Goal: Task Accomplishment & Management: Manage account settings

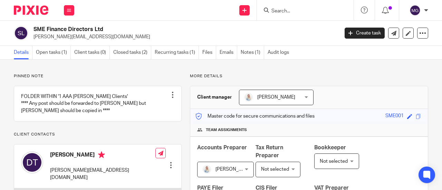
click at [293, 12] on input "Search" at bounding box center [302, 11] width 62 height 6
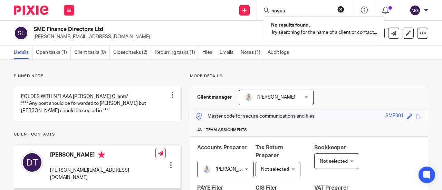
type input "novus"
drag, startPoint x: 343, startPoint y: 7, endPoint x: 339, endPoint y: 8, distance: 3.7
click at [343, 8] on button "reset" at bounding box center [340, 9] width 7 height 7
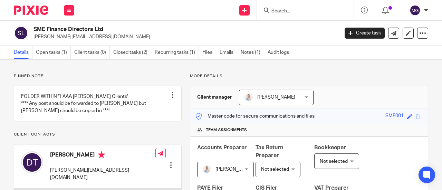
click at [317, 8] on form at bounding box center [308, 10] width 74 height 9
click at [310, 9] on input "Search" at bounding box center [302, 11] width 62 height 6
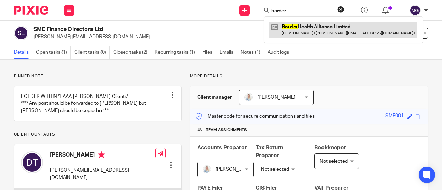
type input "border"
click at [299, 22] on link at bounding box center [343, 30] width 148 height 16
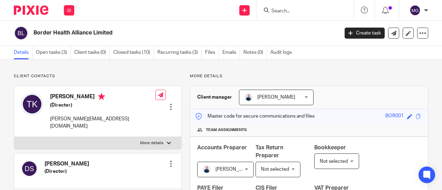
click at [298, 8] on input "Search" at bounding box center [302, 11] width 62 height 6
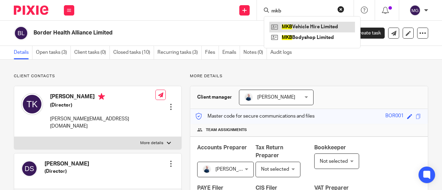
type input "mkb"
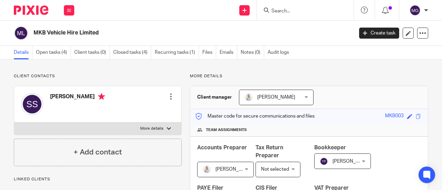
click at [291, 12] on input "Search" at bounding box center [302, 11] width 62 height 6
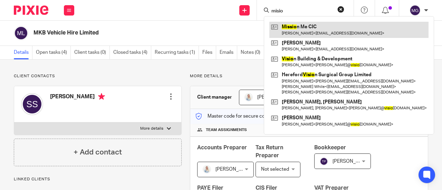
type input "misio"
click at [295, 24] on link at bounding box center [348, 30] width 159 height 16
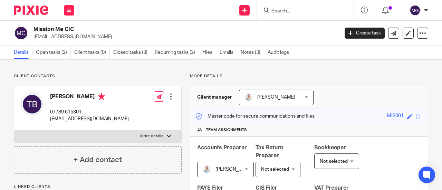
click at [285, 9] on input "Search" at bounding box center [302, 11] width 62 height 6
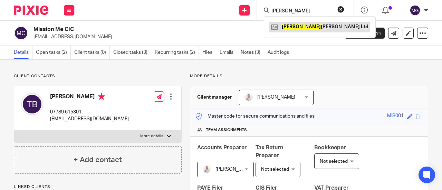
type input "longworth"
click at [295, 25] on link at bounding box center [319, 27] width 101 height 10
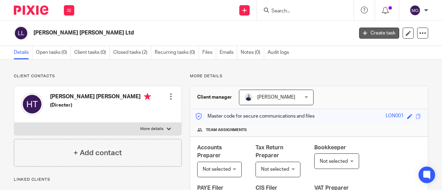
click at [376, 32] on link "Create task" at bounding box center [379, 33] width 40 height 11
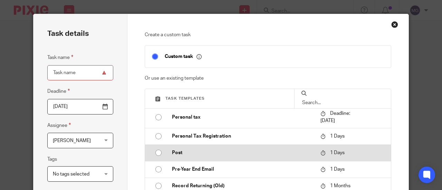
scroll to position [695, 0]
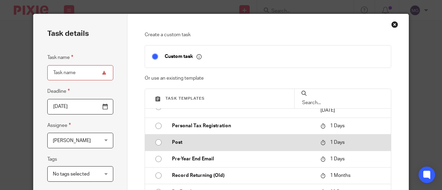
click at [155, 142] on input "radio" at bounding box center [158, 142] width 13 height 13
type input "2025-09-18"
type input "Post"
checkbox input "false"
radio input "false"
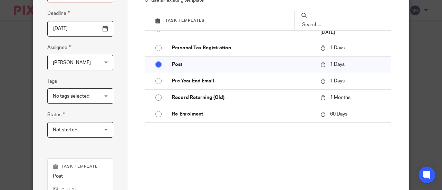
scroll to position [189, 0]
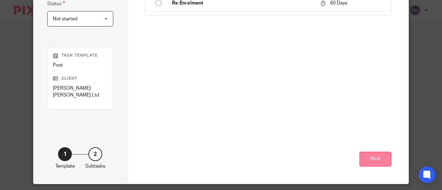
click at [367, 152] on button "Next" at bounding box center [375, 159] width 32 height 15
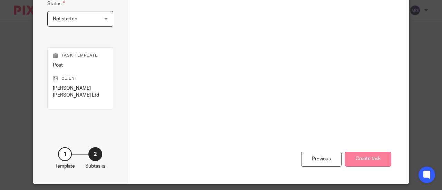
click at [365, 154] on button "Create task" at bounding box center [368, 159] width 46 height 15
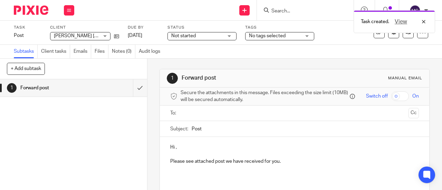
click at [219, 117] on input "text" at bounding box center [294, 113] width 223 height 8
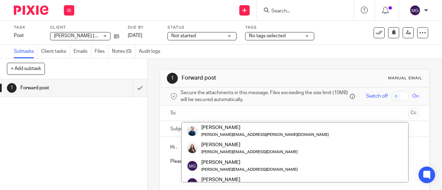
paste input "hayley@cultvintage.co.uk"
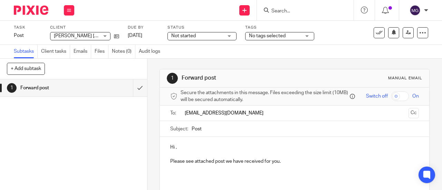
type input "hayley@cultvintage.co.uk"
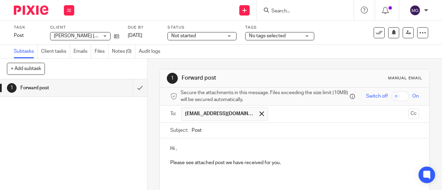
click at [173, 151] on p "Hi ," at bounding box center [294, 148] width 249 height 7
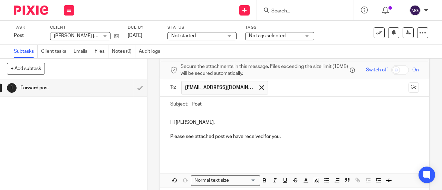
scroll to position [58, 0]
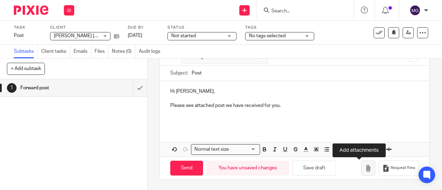
click at [365, 167] on icon "button" at bounding box center [368, 168] width 7 height 7
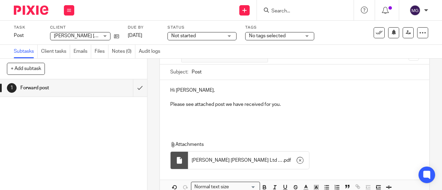
scroll to position [97, 0]
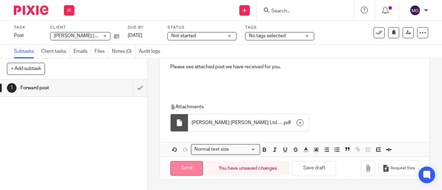
click at [193, 166] on input "Send" at bounding box center [186, 168] width 33 height 15
type input "Sent"
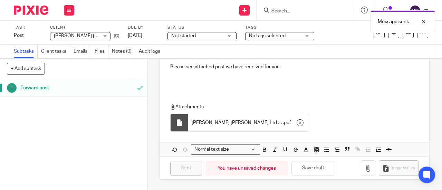
click at [32, 87] on h1 "Forward post" at bounding box center [55, 88] width 70 height 10
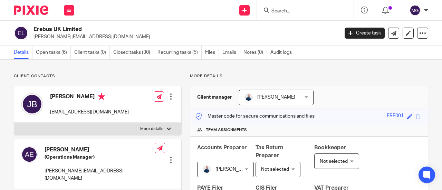
click at [307, 11] on input "Search" at bounding box center [302, 11] width 62 height 6
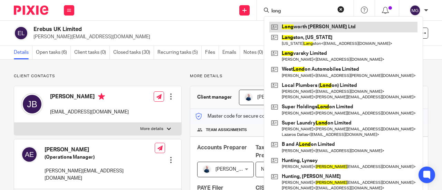
type input "long"
click at [305, 24] on link at bounding box center [343, 27] width 148 height 10
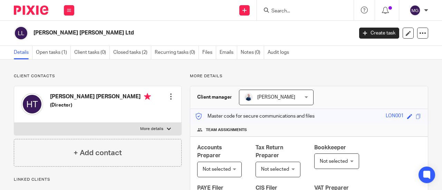
scroll to position [69, 0]
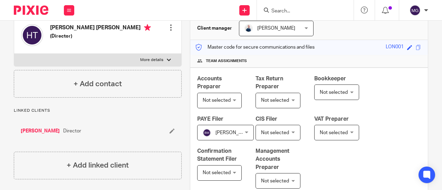
click at [29, 130] on link "[PERSON_NAME]" at bounding box center [40, 131] width 39 height 7
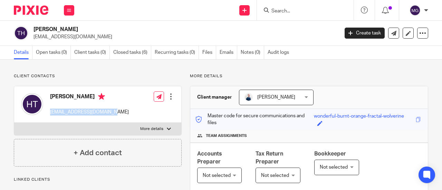
drag, startPoint x: 106, startPoint y: 110, endPoint x: 48, endPoint y: 111, distance: 58.0
click at [48, 111] on div "[PERSON_NAME] [EMAIL_ADDRESS][DOMAIN_NAME] Edit contact Create client from cont…" at bounding box center [97, 104] width 167 height 37
copy p "[EMAIL_ADDRESS][DOMAIN_NAME]"
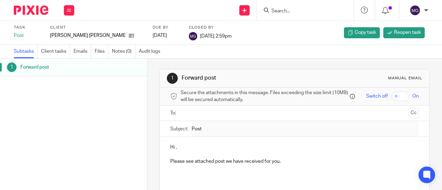
click at [312, 11] on input "Search" at bounding box center [302, 11] width 62 height 6
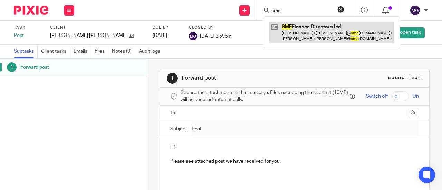
type input "sme"
click at [298, 27] on link at bounding box center [331, 32] width 125 height 21
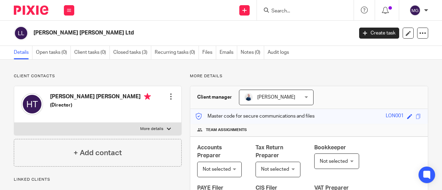
drag, startPoint x: 0, startPoint y: 0, endPoint x: 32, endPoint y: 32, distance: 45.9
click at [32, 32] on div "[PERSON_NAME] [PERSON_NAME] Ltd" at bounding box center [181, 33] width 335 height 15
copy h2 "[PERSON_NAME] [PERSON_NAME] Ltd"
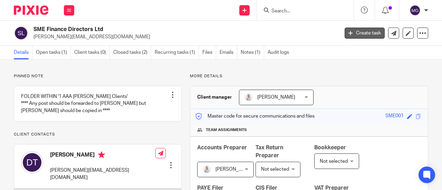
click at [353, 33] on link "Create task" at bounding box center [365, 33] width 40 height 11
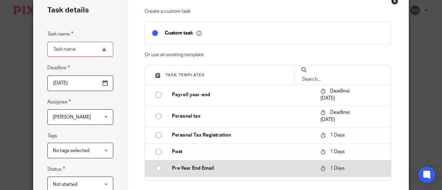
scroll to position [35, 0]
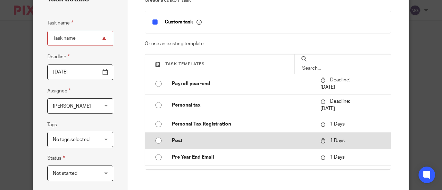
click at [158, 139] on input "radio" at bounding box center [158, 140] width 13 height 13
type input "2025-09-18"
type input "Post"
checkbox input "false"
radio input "false"
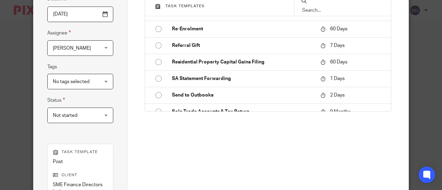
scroll to position [173, 0]
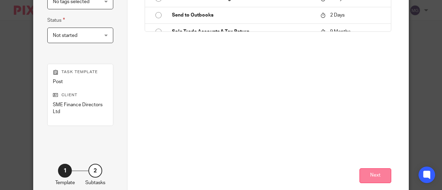
click at [372, 170] on button "Next" at bounding box center [375, 176] width 32 height 15
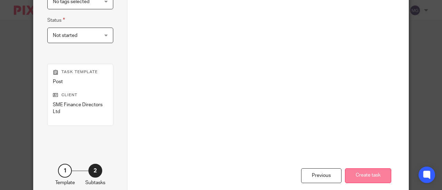
click at [358, 174] on button "Create task" at bounding box center [368, 176] width 46 height 15
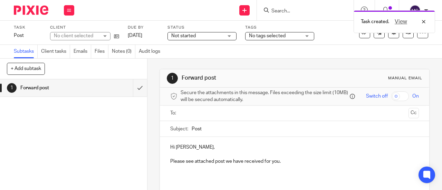
click at [208, 117] on input "text" at bounding box center [294, 113] width 223 height 8
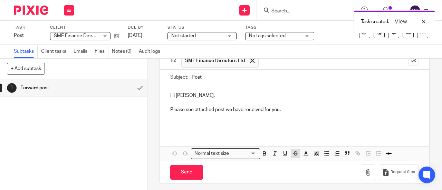
scroll to position [58, 0]
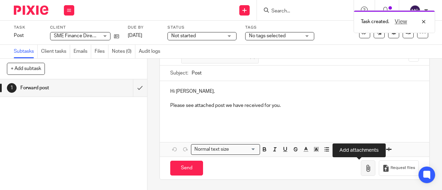
click at [365, 170] on icon "button" at bounding box center [368, 168] width 7 height 7
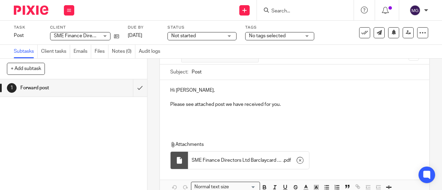
scroll to position [97, 0]
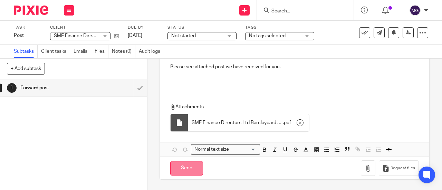
click at [198, 174] on input "Send" at bounding box center [186, 168] width 33 height 15
type input "Sent"
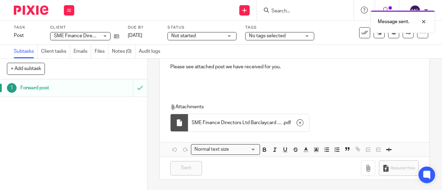
click at [28, 88] on h1 "Forward post" at bounding box center [55, 88] width 70 height 10
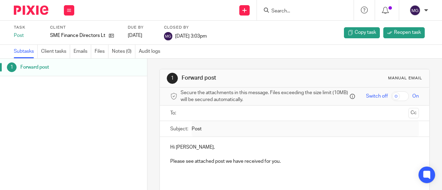
click at [295, 10] on input "Search" at bounding box center [302, 11] width 62 height 6
click at [289, 11] on input "Search" at bounding box center [302, 11] width 62 height 6
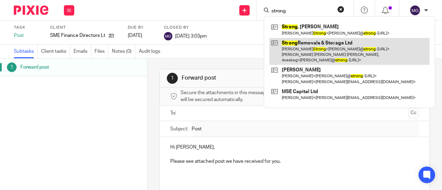
type input "strong"
click at [295, 42] on link at bounding box center [349, 51] width 160 height 27
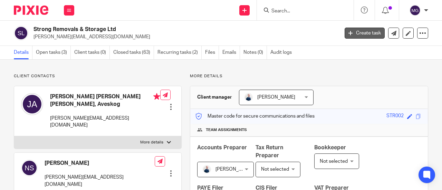
click at [356, 33] on link "Create task" at bounding box center [365, 33] width 40 height 11
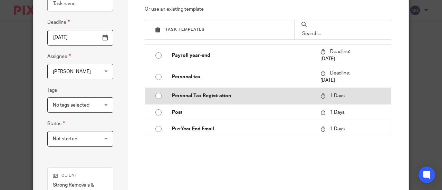
scroll to position [725, 0]
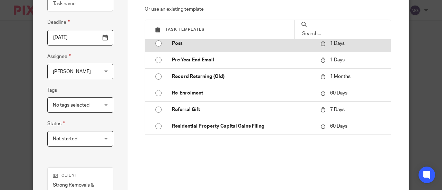
click at [154, 44] on input "radio" at bounding box center [158, 43] width 13 height 13
type input "[DATE]"
type input "Post"
checkbox input "false"
radio input "false"
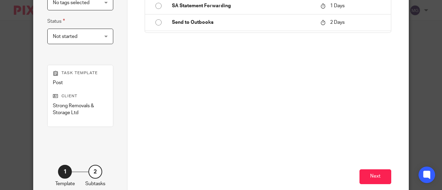
scroll to position [173, 0]
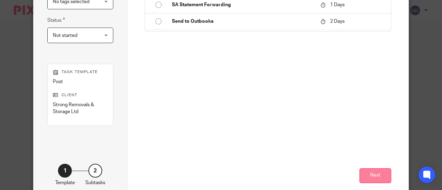
click at [374, 173] on button "Next" at bounding box center [375, 176] width 32 height 15
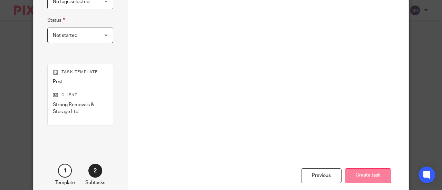
click at [355, 171] on button "Create task" at bounding box center [368, 176] width 46 height 15
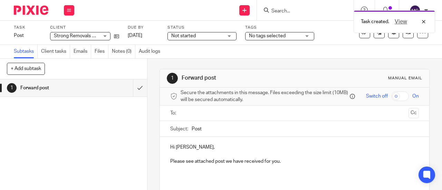
click at [197, 111] on ul at bounding box center [294, 113] width 227 height 11
click at [196, 114] on input "text" at bounding box center [294, 113] width 223 height 8
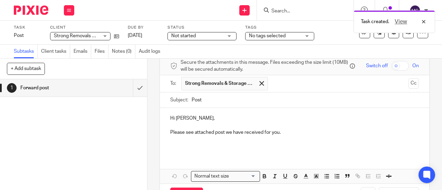
scroll to position [58, 0]
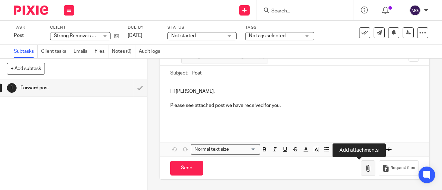
click at [365, 171] on icon "button" at bounding box center [368, 168] width 7 height 7
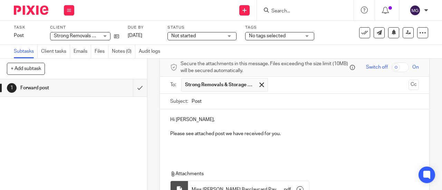
scroll to position [97, 0]
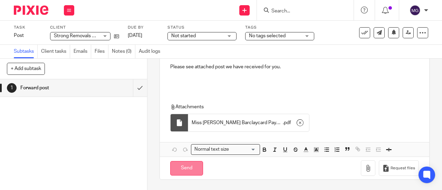
click at [186, 172] on input "Send" at bounding box center [186, 168] width 33 height 15
type input "Sent"
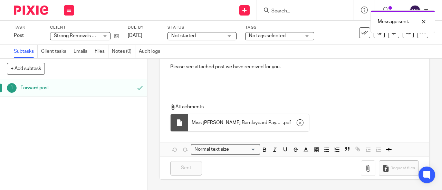
click at [25, 88] on h1 "Forward post" at bounding box center [55, 88] width 70 height 10
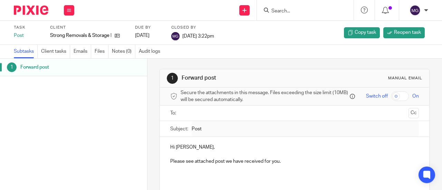
click at [303, 12] on input "Search" at bounding box center [302, 11] width 62 height 6
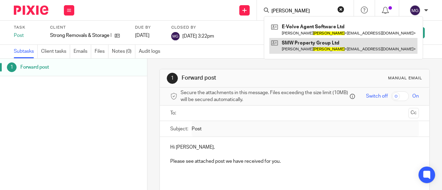
type input "wathen"
click at [315, 42] on link at bounding box center [343, 46] width 148 height 16
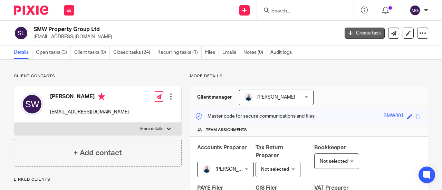
click at [363, 30] on link "Create task" at bounding box center [365, 33] width 40 height 11
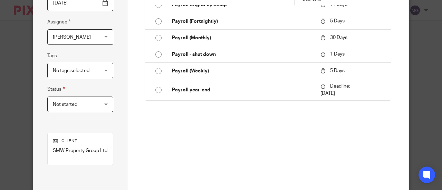
scroll to position [656, 0]
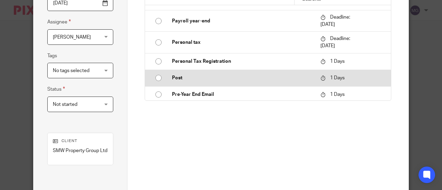
click at [155, 78] on input "radio" at bounding box center [158, 77] width 13 height 13
type input "2025-09-18"
type input "Post"
checkbox input "false"
radio input "false"
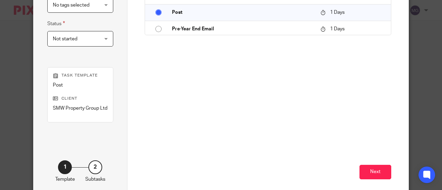
scroll to position [189, 0]
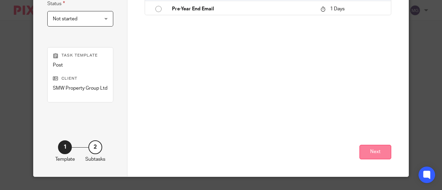
click at [368, 150] on button "Next" at bounding box center [375, 152] width 32 height 15
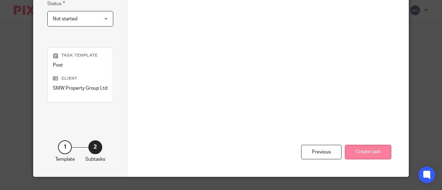
click at [360, 150] on button "Create task" at bounding box center [368, 152] width 46 height 15
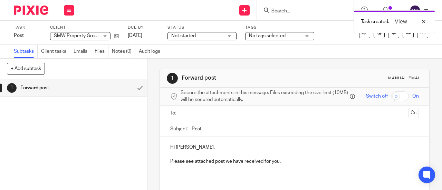
click at [232, 117] on input "text" at bounding box center [294, 113] width 223 height 8
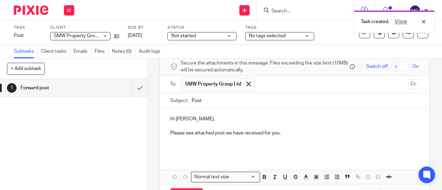
scroll to position [58, 0]
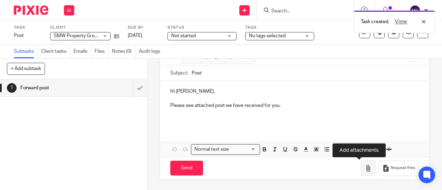
click at [365, 169] on icon "button" at bounding box center [368, 168] width 7 height 7
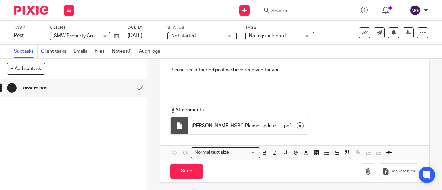
scroll to position [97, 0]
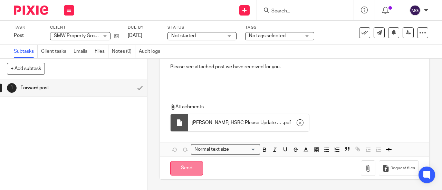
click at [186, 169] on input "Send" at bounding box center [186, 168] width 33 height 15
type input "Sent"
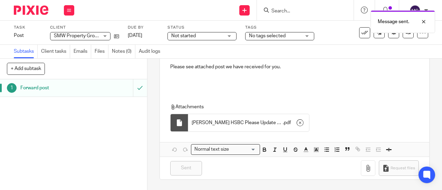
click at [27, 88] on h1 "Forward post" at bounding box center [55, 88] width 70 height 10
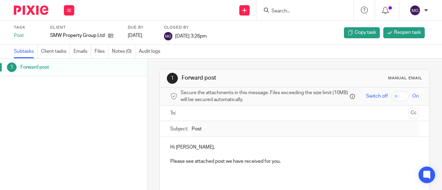
click at [289, 8] on input "Search" at bounding box center [302, 11] width 62 height 6
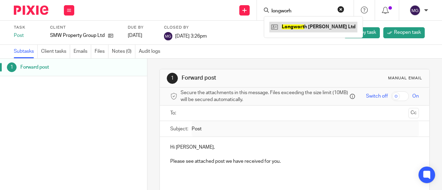
type input "longworh"
click at [295, 26] on link at bounding box center [313, 27] width 88 height 10
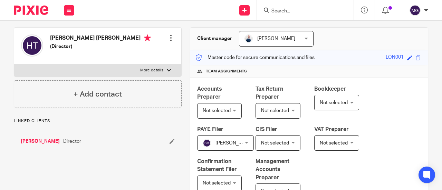
scroll to position [69, 0]
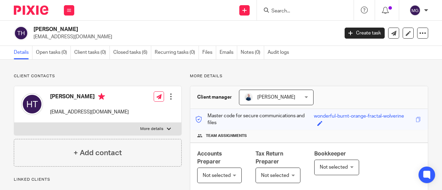
click at [338, 31] on div "Turner, Hayley hayley@cultvintage.co.uk Create task Update from Companies House…" at bounding box center [221, 33] width 414 height 15
click at [347, 33] on link "Create task" at bounding box center [365, 33] width 40 height 11
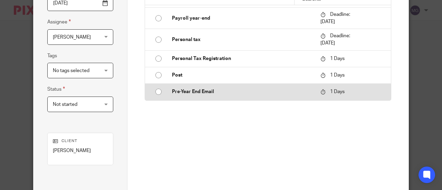
scroll to position [670, 0]
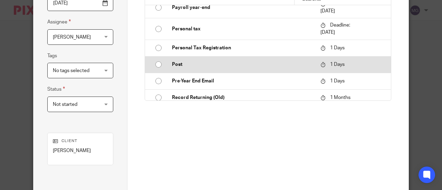
click at [155, 63] on input "radio" at bounding box center [158, 64] width 13 height 13
type input "[DATE]"
type input "Post"
checkbox input "false"
radio input "false"
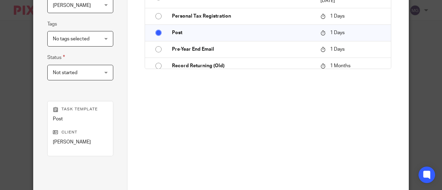
scroll to position [173, 0]
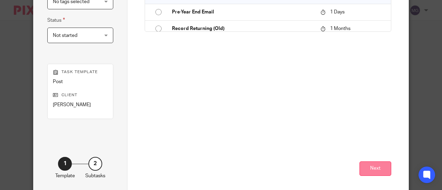
click at [365, 164] on button "Next" at bounding box center [375, 169] width 32 height 15
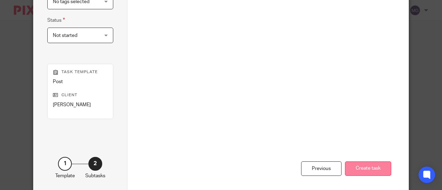
click at [356, 169] on button "Create task" at bounding box center [368, 169] width 46 height 15
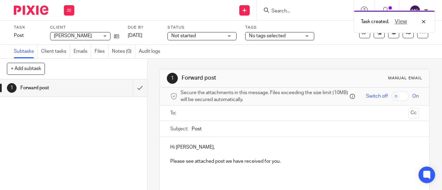
click at [220, 116] on input "text" at bounding box center [294, 113] width 223 height 8
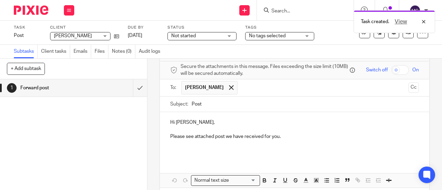
scroll to position [58, 0]
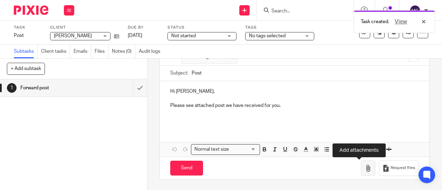
click at [365, 165] on icon "button" at bounding box center [368, 168] width 7 height 7
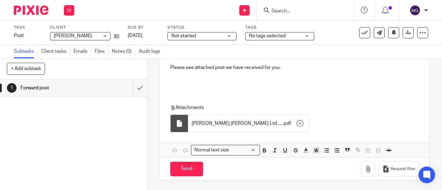
scroll to position [97, 0]
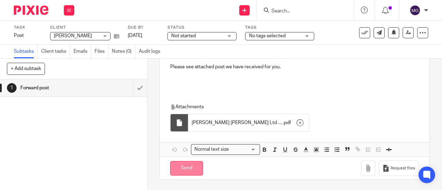
click at [177, 170] on input "Send" at bounding box center [186, 168] width 33 height 15
type input "Sent"
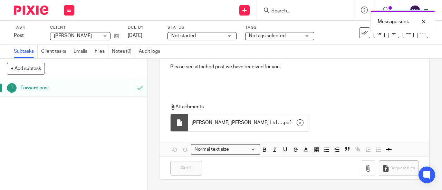
click at [30, 89] on h1 "Forward post" at bounding box center [55, 88] width 70 height 10
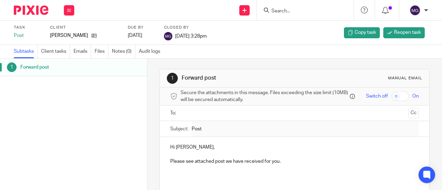
click at [285, 11] on input "Search" at bounding box center [302, 11] width 62 height 6
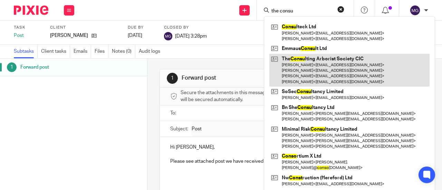
type input "the consu"
click at [310, 60] on link at bounding box center [349, 70] width 160 height 33
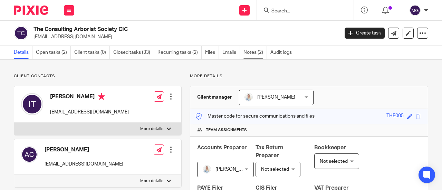
click at [253, 52] on link "Notes (2)" at bounding box center [254, 52] width 23 height 13
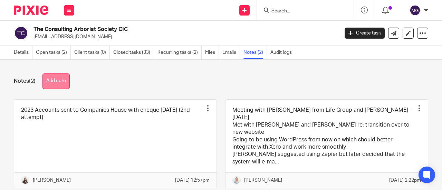
click at [64, 80] on button "Add note" at bounding box center [55, 82] width 27 height 16
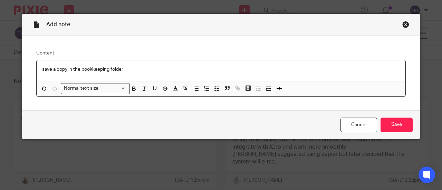
click at [80, 68] on p "save a copy in the bookkeeping folder" at bounding box center [221, 69] width 358 height 7
click at [144, 70] on p "save a copy in the client's bookkeeping folder" at bounding box center [221, 69] width 358 height 7
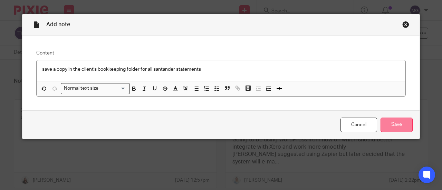
click at [390, 128] on input "Save" at bounding box center [397, 125] width 32 height 15
